Goal: Task Accomplishment & Management: Use online tool/utility

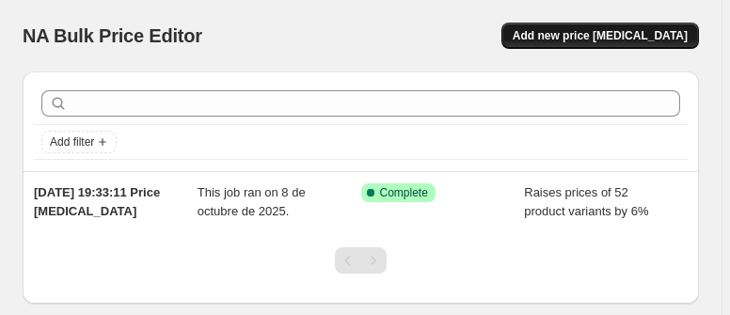
click at [603, 41] on span "Add new price change job" at bounding box center [599, 35] width 175 height 15
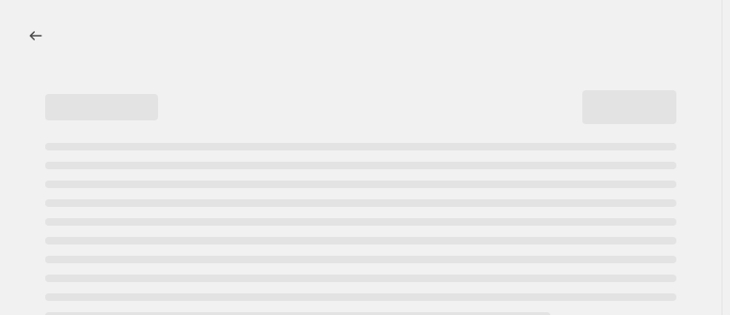
select select "percentage"
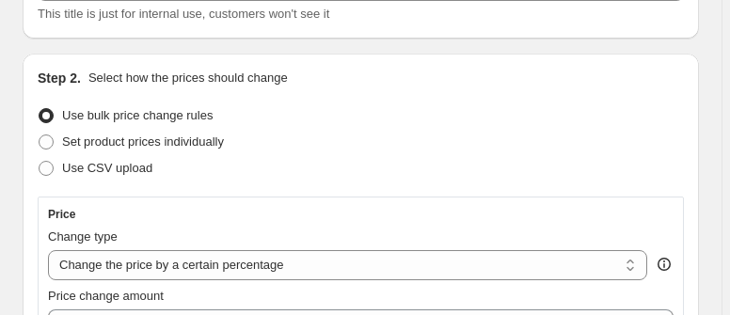
scroll to position [150, 0]
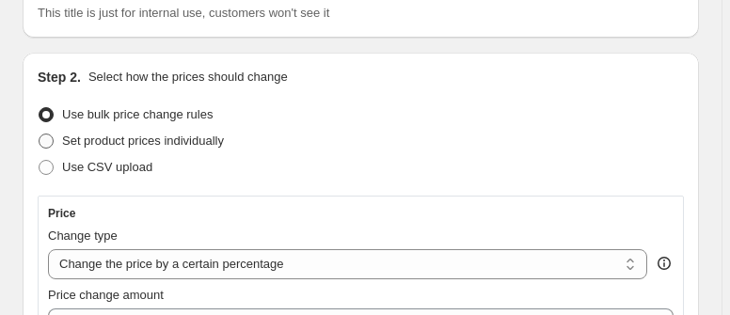
click at [43, 141] on span at bounding box center [46, 141] width 15 height 15
click at [39, 134] on input "Set product prices individually" at bounding box center [39, 134] width 1 height 1
radio input "true"
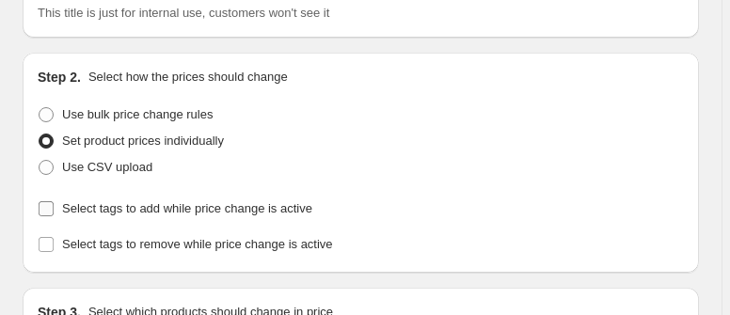
click at [47, 208] on input "Select tags to add while price change is active" at bounding box center [46, 208] width 15 height 15
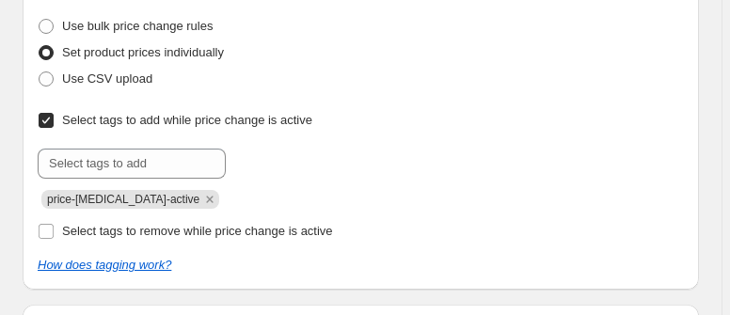
scroll to position [226, 0]
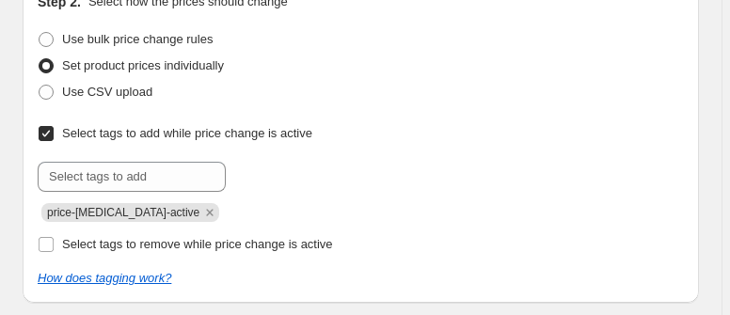
click at [47, 129] on input "Select tags to add while price change is active" at bounding box center [46, 133] width 15 height 15
checkbox input "false"
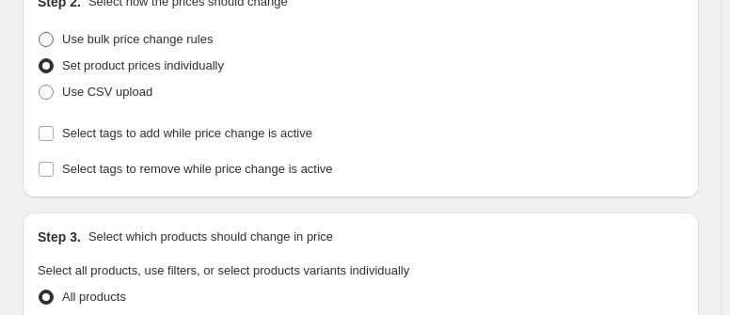
click at [46, 39] on span at bounding box center [46, 39] width 15 height 15
click at [39, 33] on input "Use bulk price change rules" at bounding box center [39, 32] width 1 height 1
radio input "true"
select select "percentage"
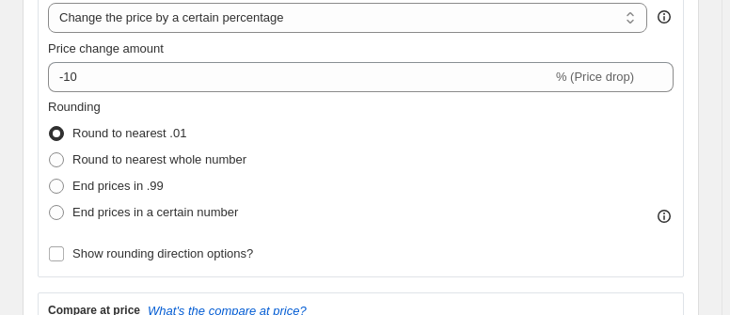
scroll to position [376, 0]
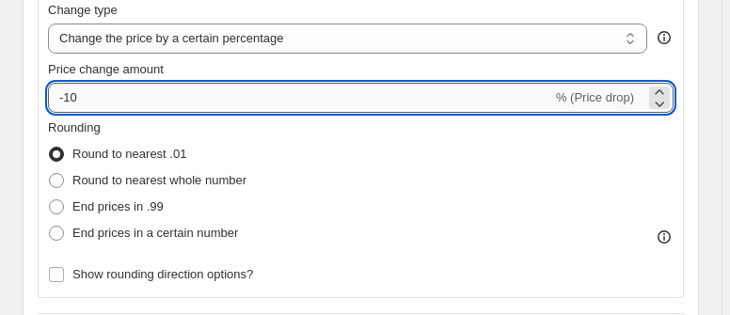
click at [56, 95] on input "-10" at bounding box center [300, 98] width 504 height 30
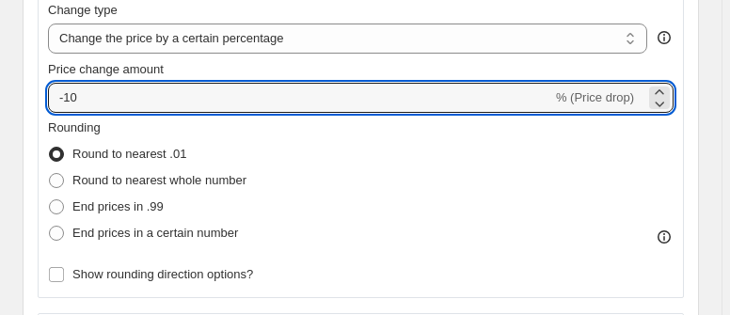
drag, startPoint x: 84, startPoint y: 96, endPoint x: 42, endPoint y: 91, distance: 41.6
click at [42, 91] on div "Price Change type Change the price to a certain amount Change the price by a ce…" at bounding box center [361, 134] width 646 height 328
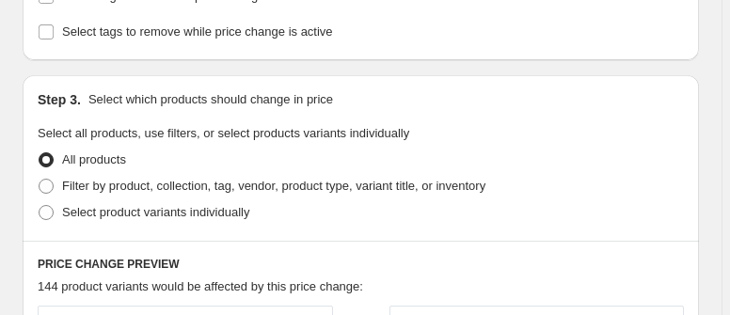
scroll to position [1053, 0]
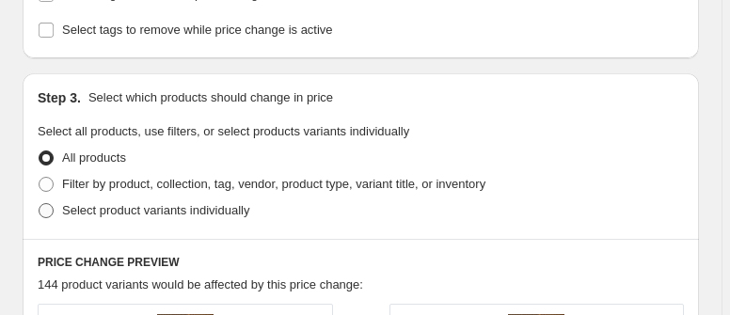
type input "6"
click at [49, 184] on span at bounding box center [46, 184] width 15 height 15
click at [39, 178] on input "Filter by product, collection, tag, vendor, product type, variant title, or inv…" at bounding box center [39, 177] width 1 height 1
radio input "true"
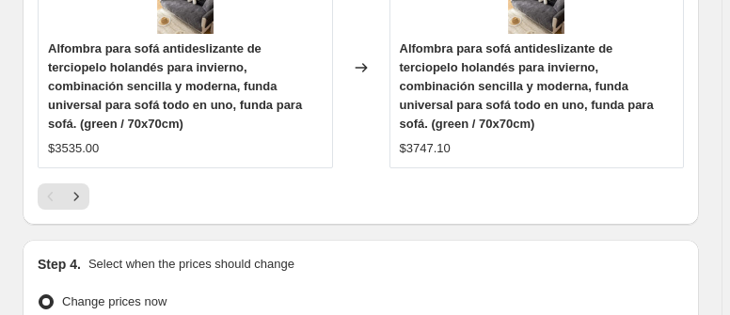
scroll to position [2633, 0]
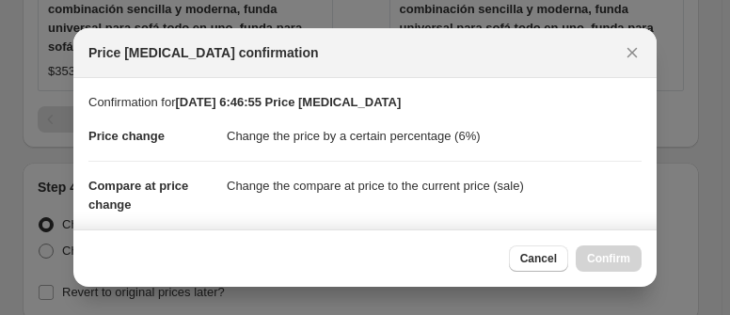
scroll to position [0, 0]
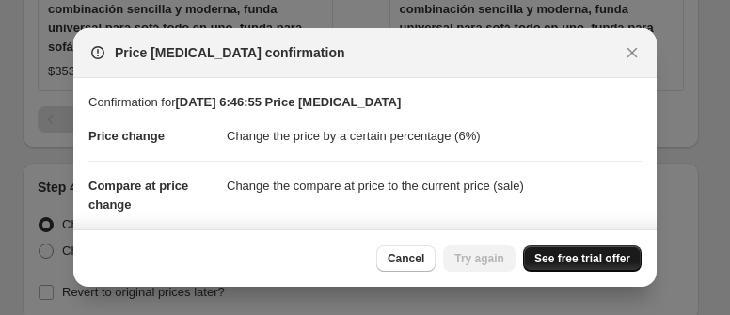
click at [589, 259] on span "See free trial offer" at bounding box center [582, 258] width 96 height 15
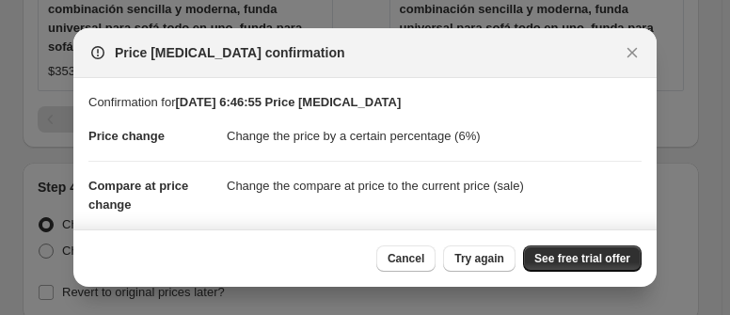
click at [385, 135] on dd "Change the price by a certain percentage (6%)" at bounding box center [434, 136] width 415 height 49
click at [484, 264] on span "Try again" at bounding box center [479, 258] width 50 height 15
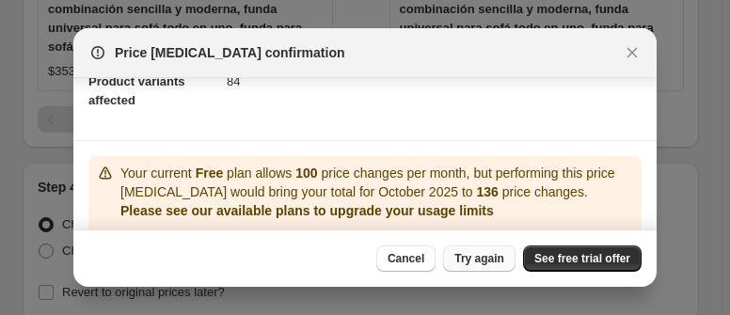
scroll to position [226, 0]
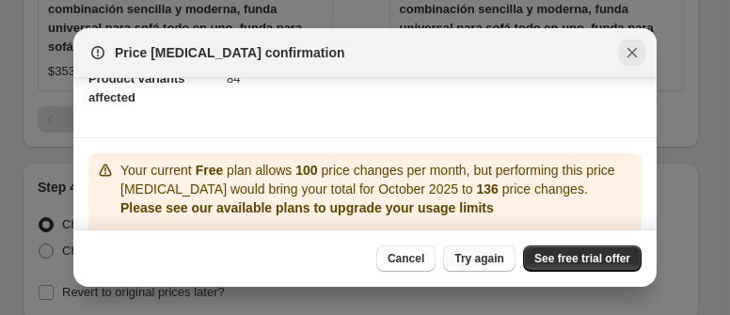
click at [634, 54] on icon "Close" at bounding box center [632, 53] width 10 height 10
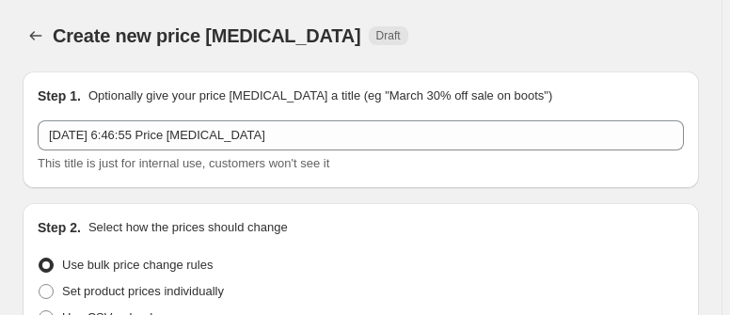
scroll to position [2633, 0]
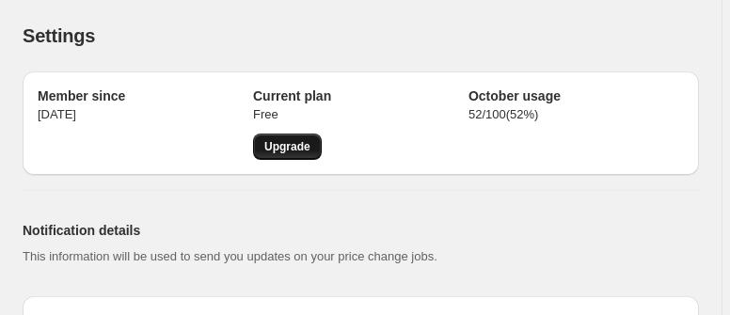
click at [297, 152] on span "Upgrade" at bounding box center [287, 146] width 46 height 15
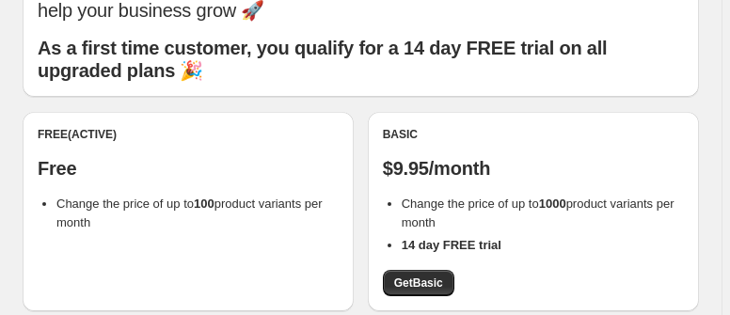
scroll to position [199, 0]
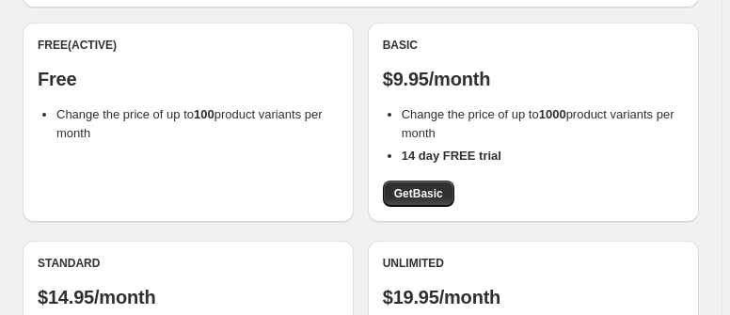
click at [97, 86] on p "Free" at bounding box center [188, 79] width 301 height 23
click at [103, 46] on div "Free (Active)" at bounding box center [188, 45] width 301 height 15
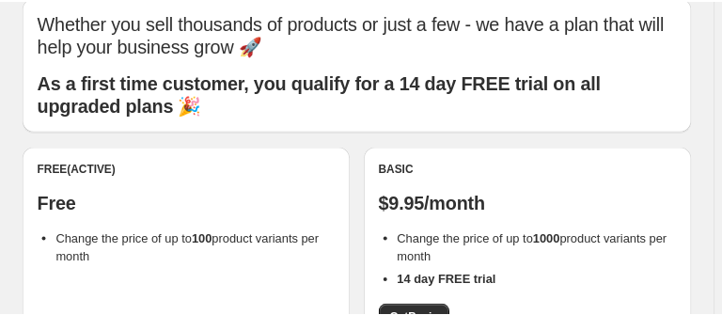
scroll to position [0, 0]
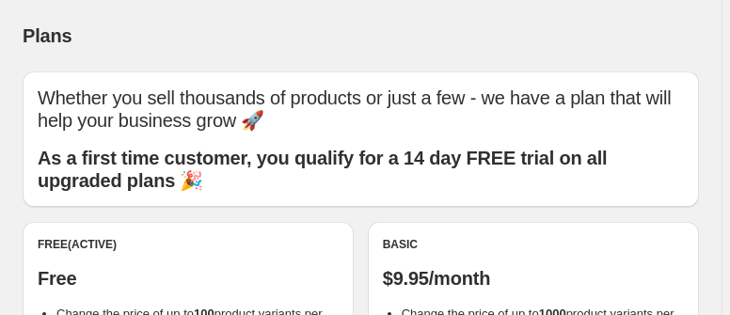
click at [269, 10] on div "Plans. This page is ready Plans" at bounding box center [361, 35] width 676 height 71
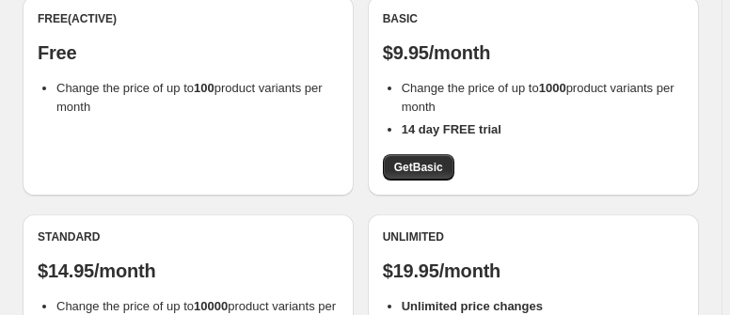
scroll to position [150, 0]
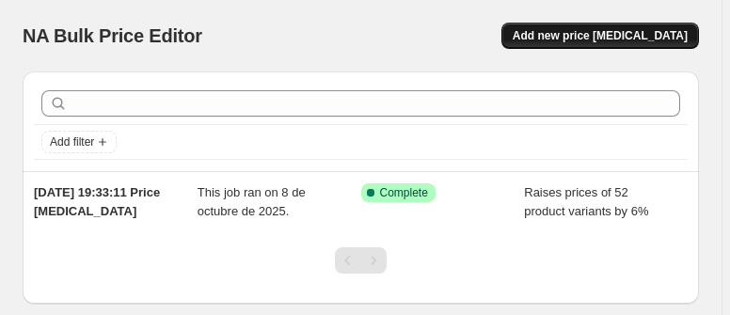
click at [603, 39] on span "Add new price [MEDICAL_DATA]" at bounding box center [599, 35] width 175 height 15
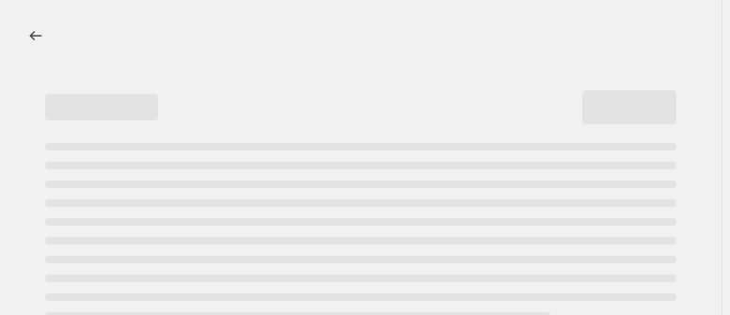
select select "percentage"
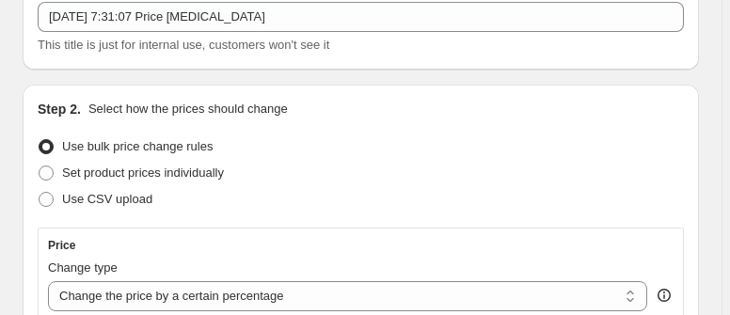
scroll to position [150, 0]
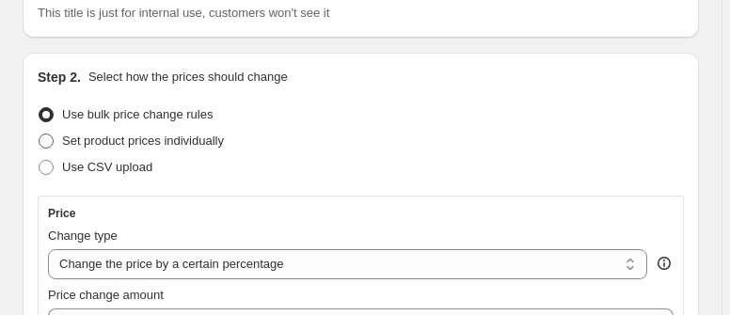
click at [46, 140] on span at bounding box center [46, 141] width 15 height 15
click at [39, 134] on input "Set product prices individually" at bounding box center [39, 134] width 1 height 1
radio input "true"
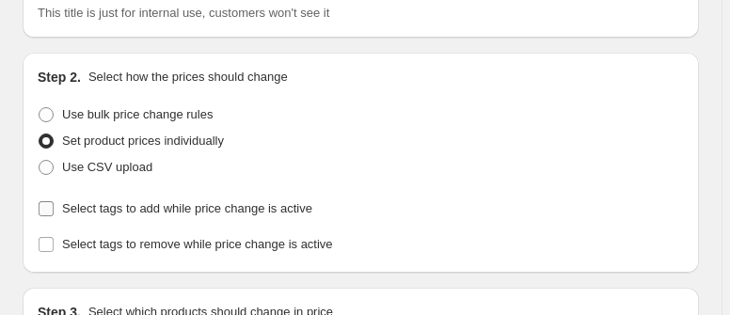
click at [46, 208] on input "Select tags to add while price change is active" at bounding box center [46, 208] width 15 height 15
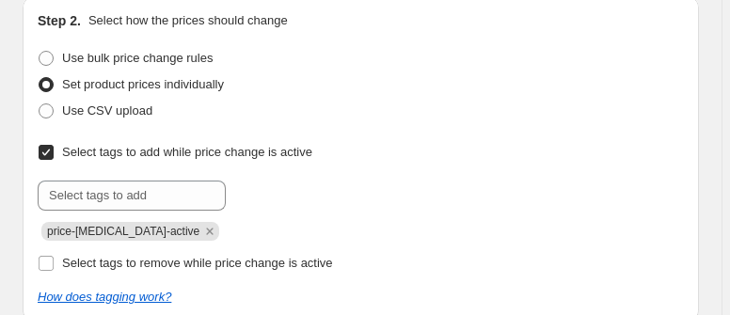
scroll to position [226, 0]
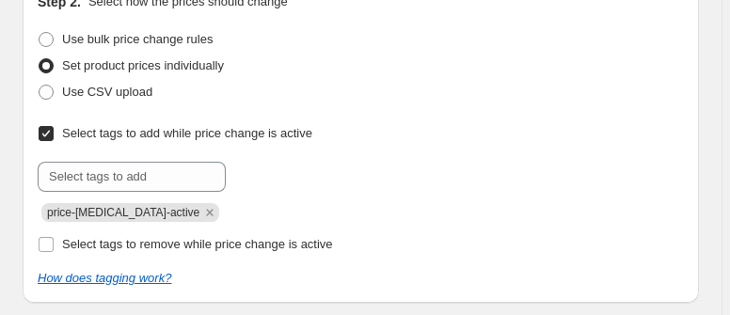
click at [47, 134] on input "Select tags to add while price change is active" at bounding box center [46, 133] width 15 height 15
checkbox input "false"
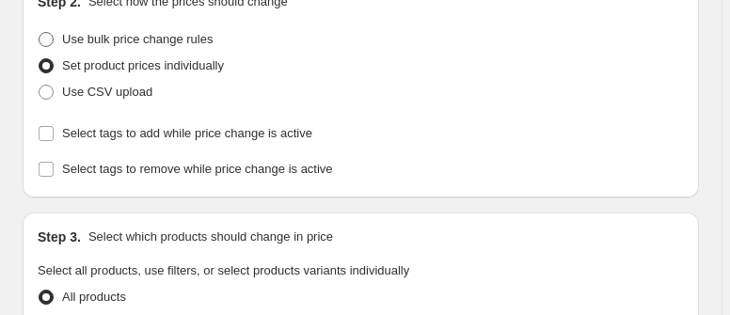
click at [46, 43] on span at bounding box center [46, 39] width 15 height 15
click at [39, 33] on input "Use bulk price change rules" at bounding box center [39, 32] width 1 height 1
radio input "true"
select select "percentage"
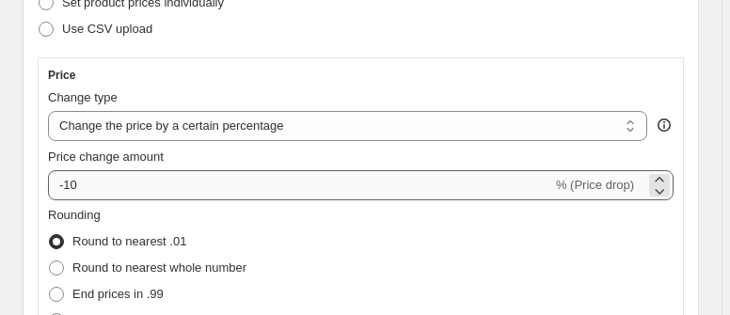
scroll to position [301, 0]
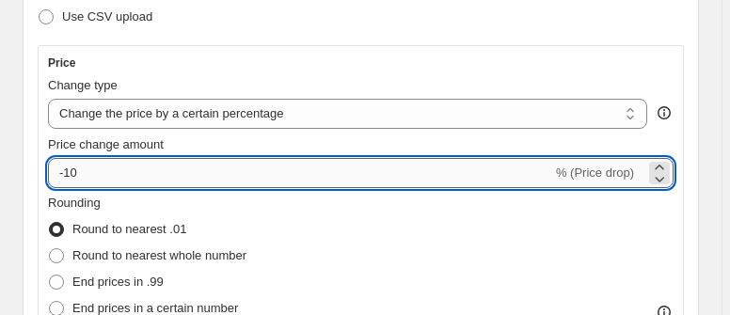
drag, startPoint x: 84, startPoint y: 175, endPoint x: 50, endPoint y: 164, distance: 35.7
click at [50, 164] on input "-10" at bounding box center [300, 173] width 504 height 30
type input "6"
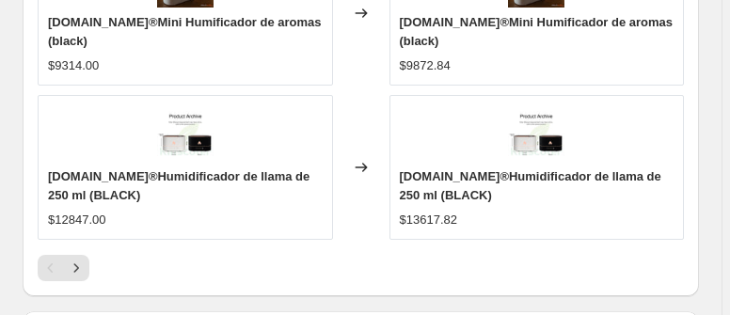
scroll to position [1956, 0]
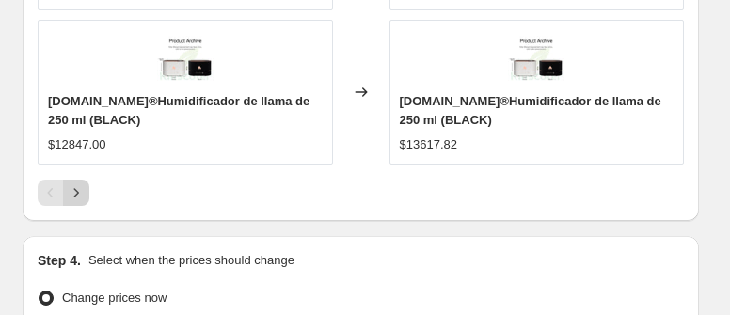
click at [76, 188] on icon "Next" at bounding box center [76, 192] width 19 height 19
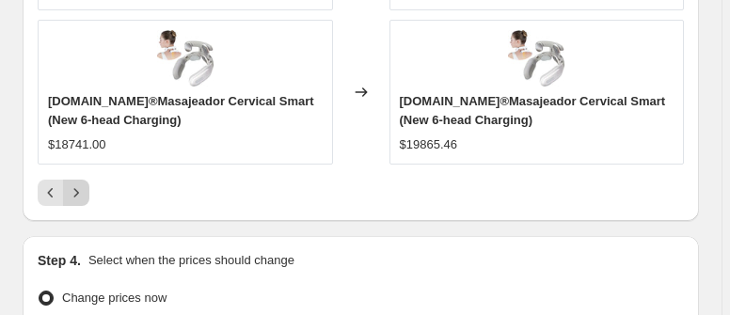
click at [79, 190] on icon "Next" at bounding box center [76, 192] width 19 height 19
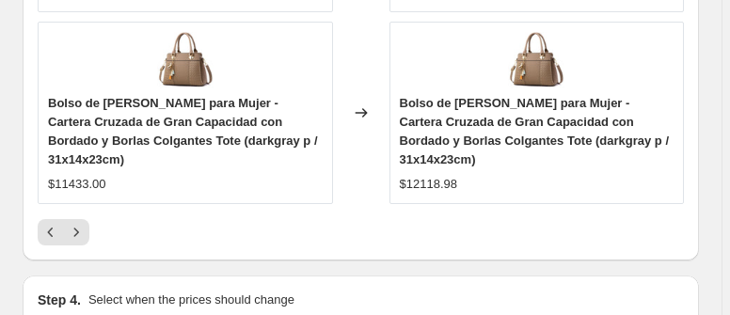
scroll to position [2050, 0]
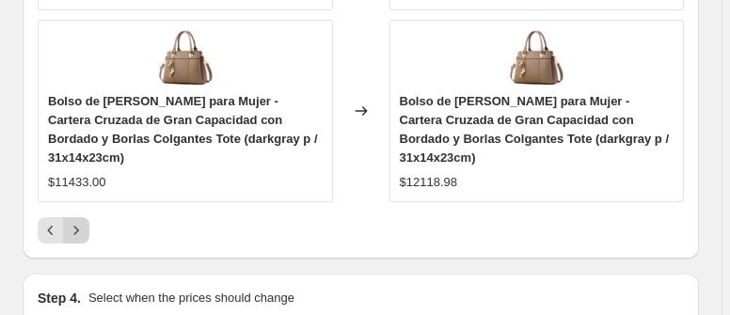
click at [78, 228] on icon "Next" at bounding box center [76, 230] width 19 height 19
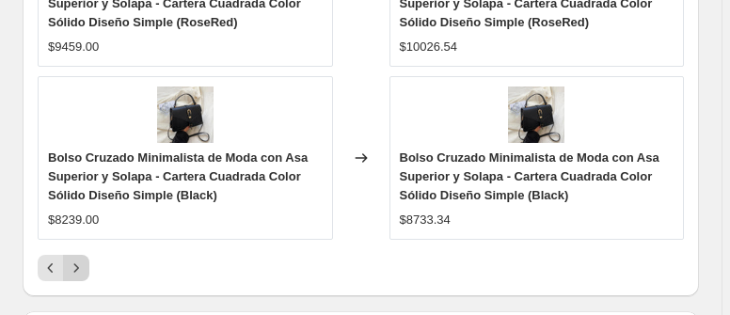
click at [75, 259] on icon "Next" at bounding box center [76, 268] width 19 height 19
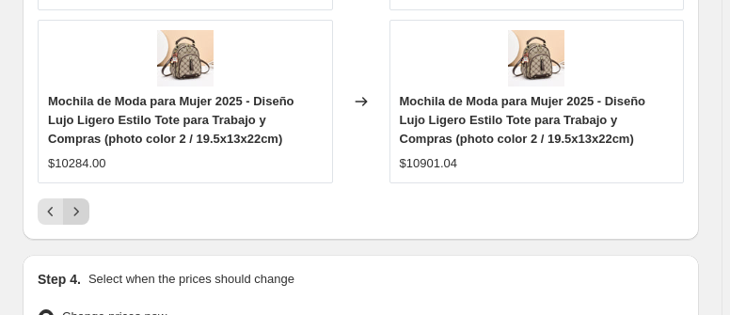
click at [77, 208] on icon "Next" at bounding box center [76, 211] width 19 height 19
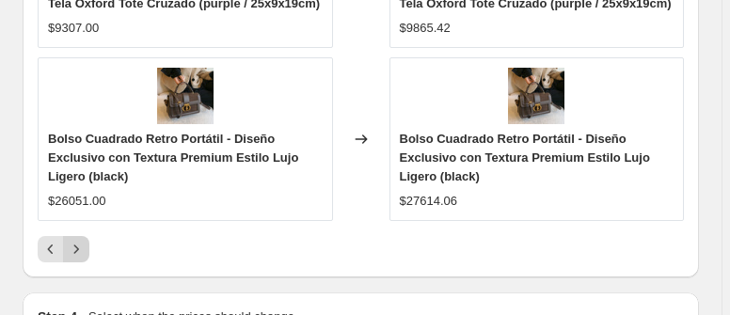
click at [78, 240] on icon "Next" at bounding box center [76, 249] width 19 height 19
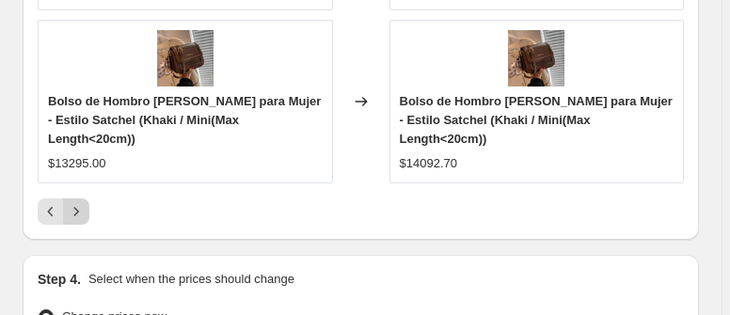
click at [73, 202] on icon "Next" at bounding box center [76, 211] width 19 height 19
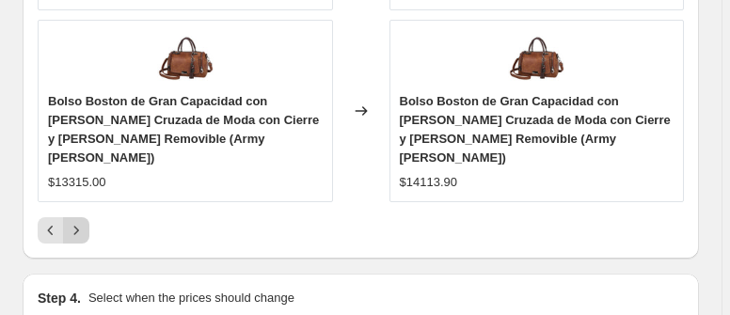
click at [81, 221] on icon "Next" at bounding box center [76, 230] width 19 height 19
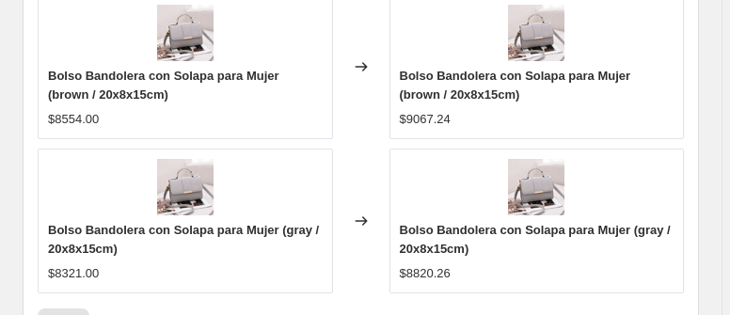
scroll to position [1786, 0]
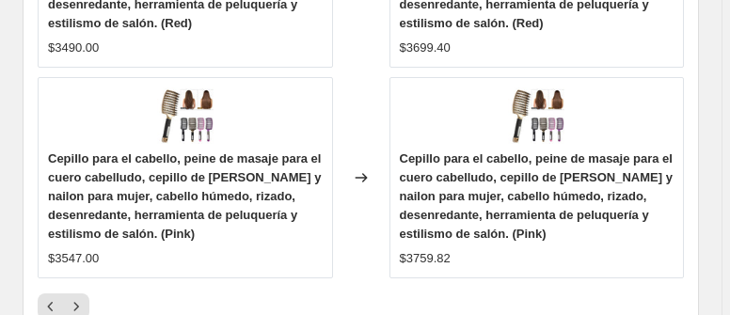
scroll to position [2031, 0]
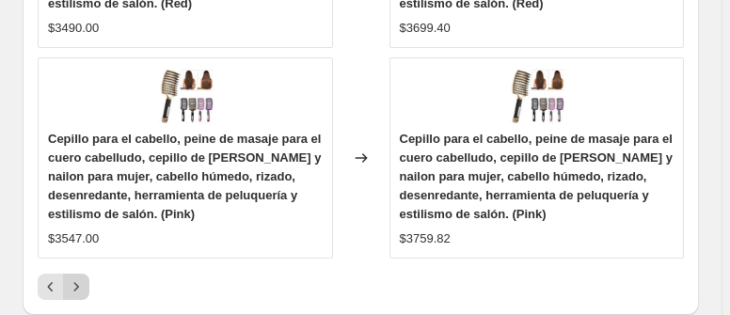
click at [78, 285] on icon "Next" at bounding box center [76, 286] width 19 height 19
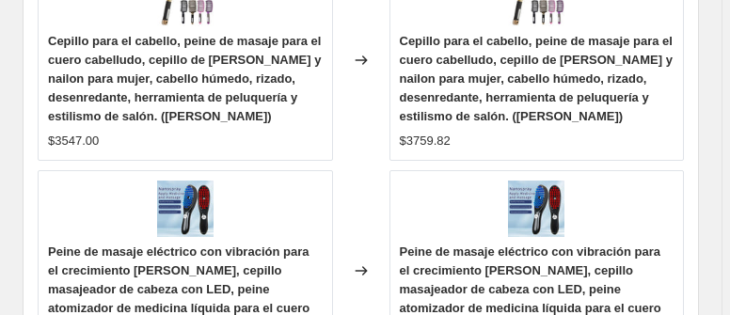
scroll to position [2162, 0]
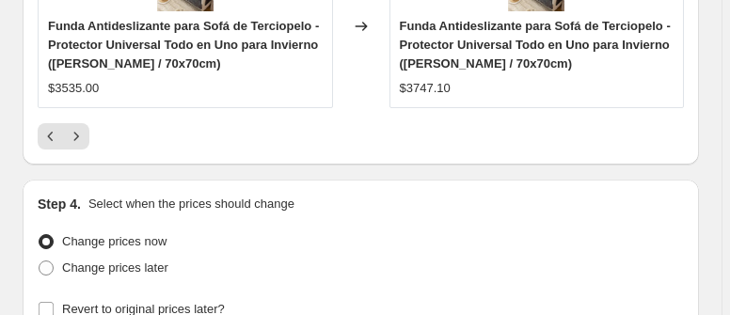
scroll to position [2050, 0]
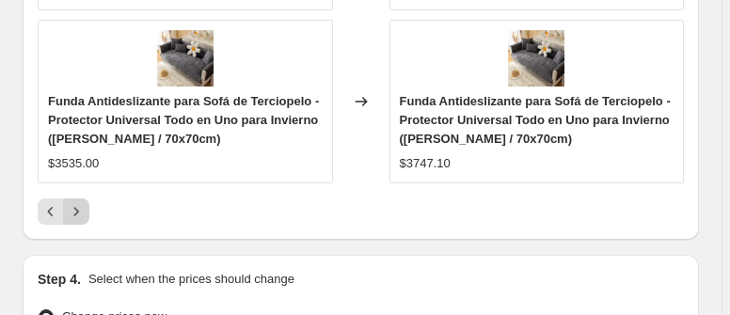
click at [80, 208] on icon "Next" at bounding box center [76, 211] width 19 height 19
click at [80, 207] on icon "Next" at bounding box center [76, 211] width 19 height 19
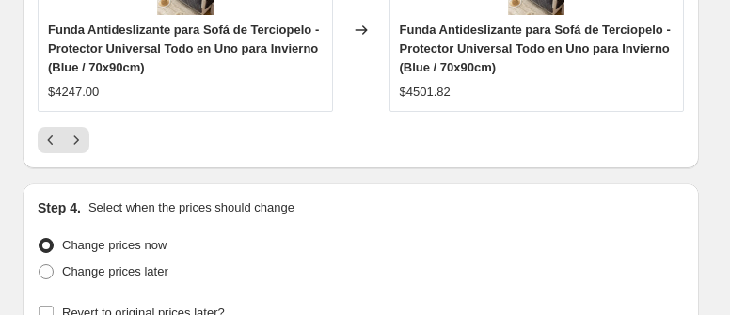
scroll to position [2200, 0]
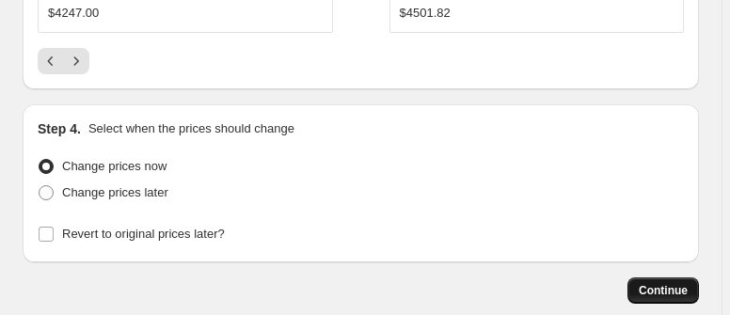
click at [666, 287] on span "Continue" at bounding box center [662, 290] width 49 height 15
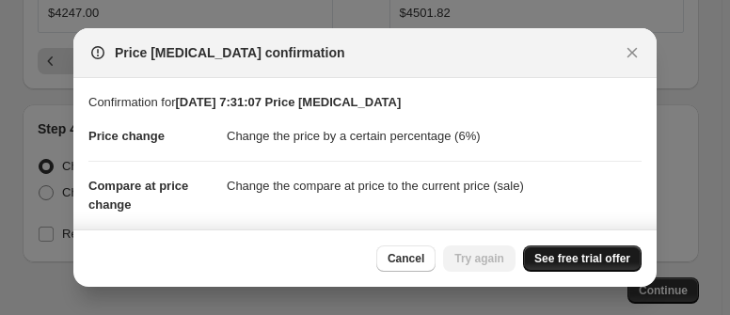
click at [566, 260] on span "See free trial offer" at bounding box center [582, 258] width 96 height 15
click at [477, 265] on span "Try again" at bounding box center [479, 258] width 50 height 15
click at [486, 260] on span "Try again" at bounding box center [479, 258] width 50 height 15
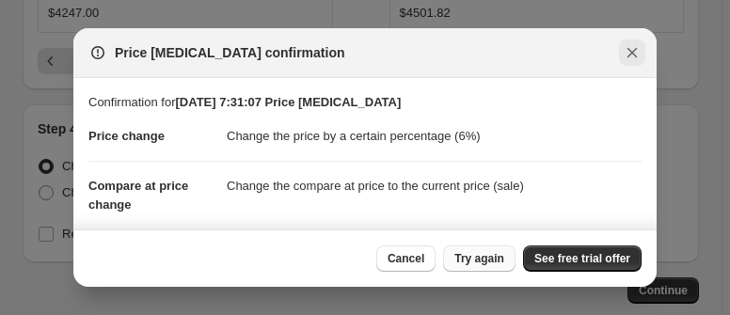
click at [630, 55] on icon "Close" at bounding box center [631, 52] width 19 height 19
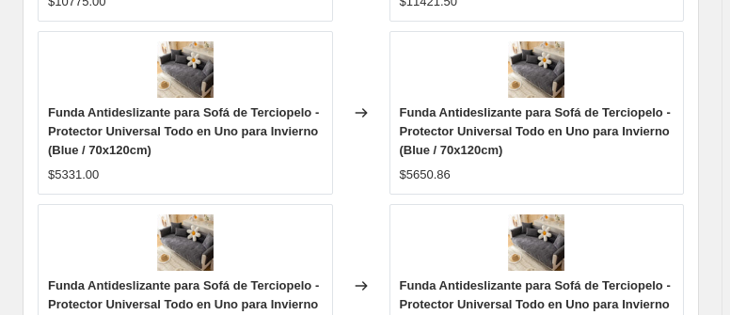
scroll to position [1845, 0]
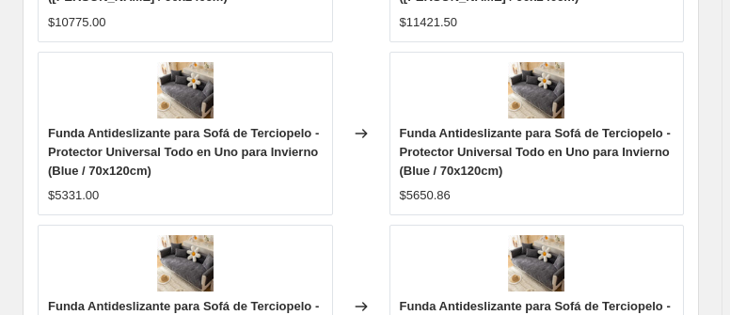
click at [191, 71] on img at bounding box center [185, 90] width 56 height 56
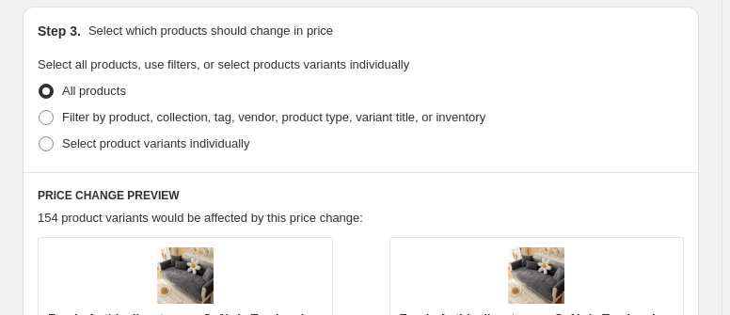
scroll to position [1017, 0]
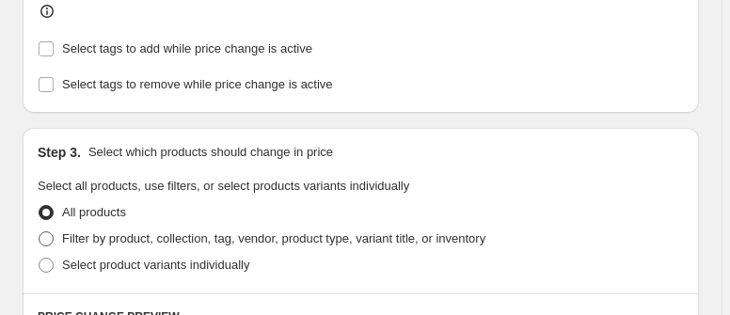
click at [47, 241] on span at bounding box center [46, 238] width 15 height 15
click at [39, 232] on input "Filter by product, collection, tag, vendor, product type, variant title, or inv…" at bounding box center [39, 231] width 1 height 1
radio input "true"
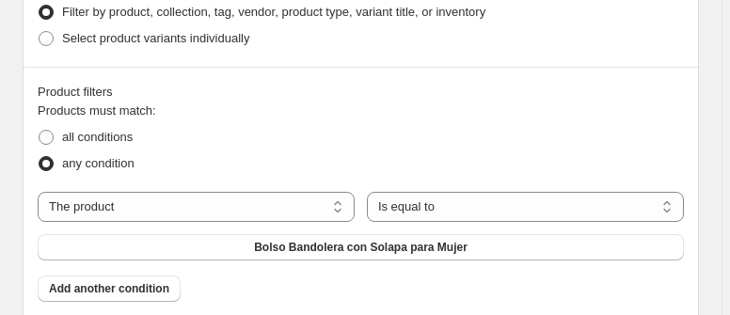
scroll to position [1243, 0]
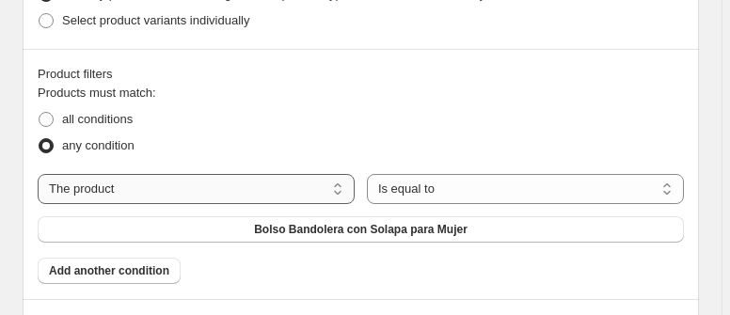
click at [339, 190] on select "The product The product's collection The product's vendor The product's status …" at bounding box center [196, 189] width 317 height 30
click at [38, 174] on select "The product The product's collection The product's vendor The product's status …" at bounding box center [196, 189] width 317 height 30
click at [675, 192] on select "Is equal to Is not equal to" at bounding box center [525, 189] width 317 height 30
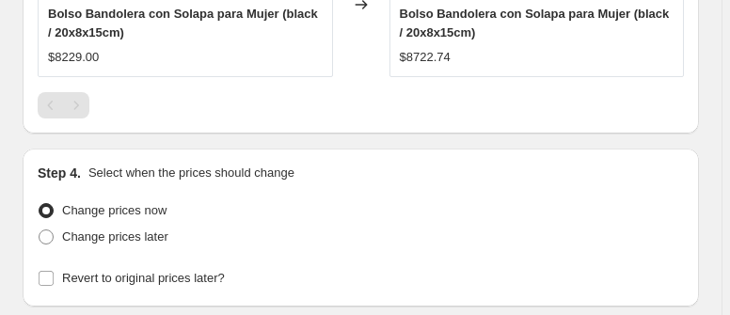
scroll to position [2371, 0]
